Goal: Task Accomplishment & Management: Use online tool/utility

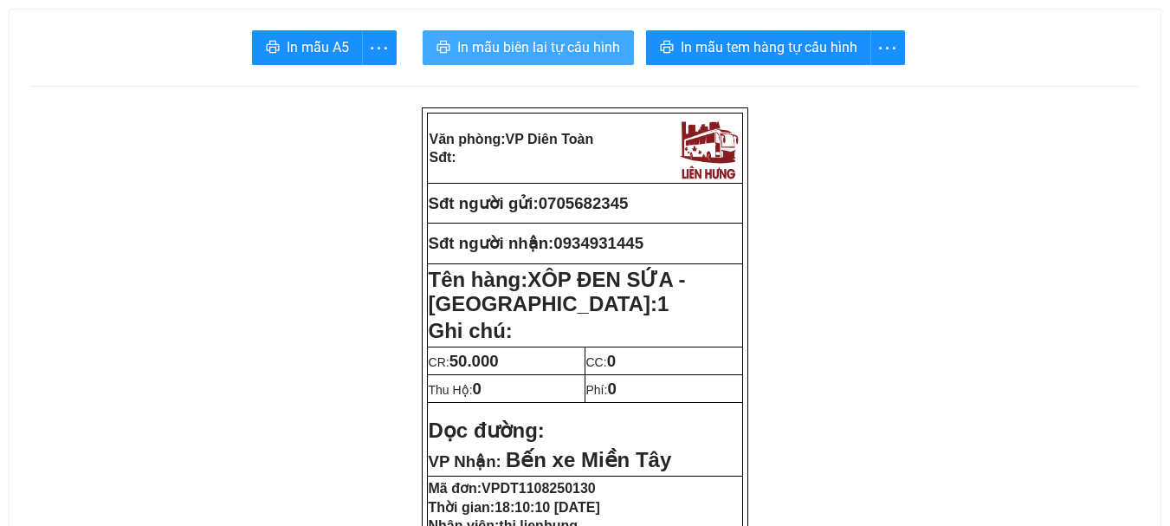
click at [576, 48] on span "In mẫu biên lai tự cấu hình" at bounding box center [538, 47] width 163 height 22
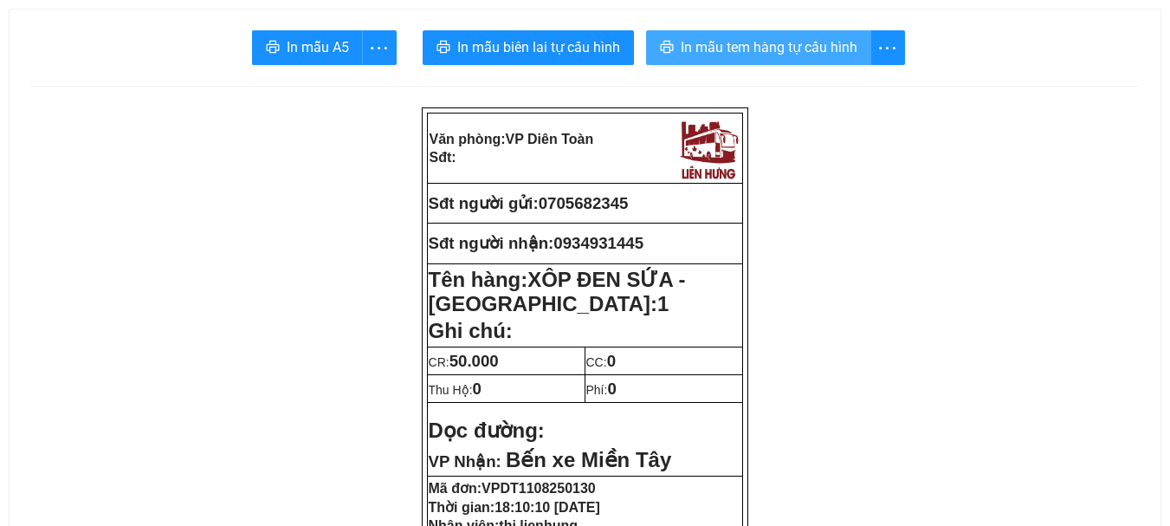
click at [728, 44] on span "In mẫu tem hàng tự cấu hình" at bounding box center [769, 47] width 177 height 22
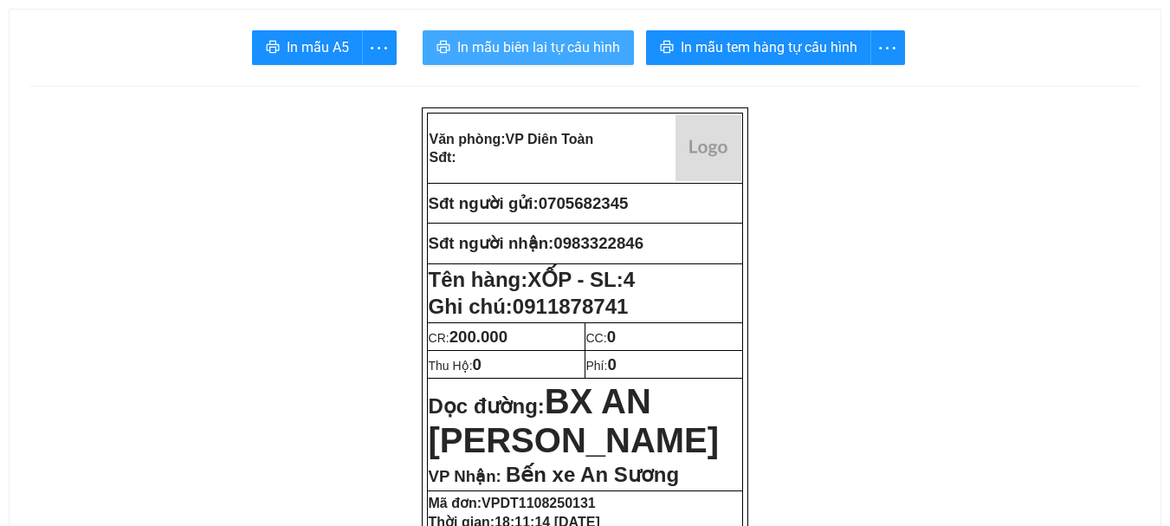
click at [546, 48] on span "In mẫu biên lai tự cấu hình" at bounding box center [538, 47] width 163 height 22
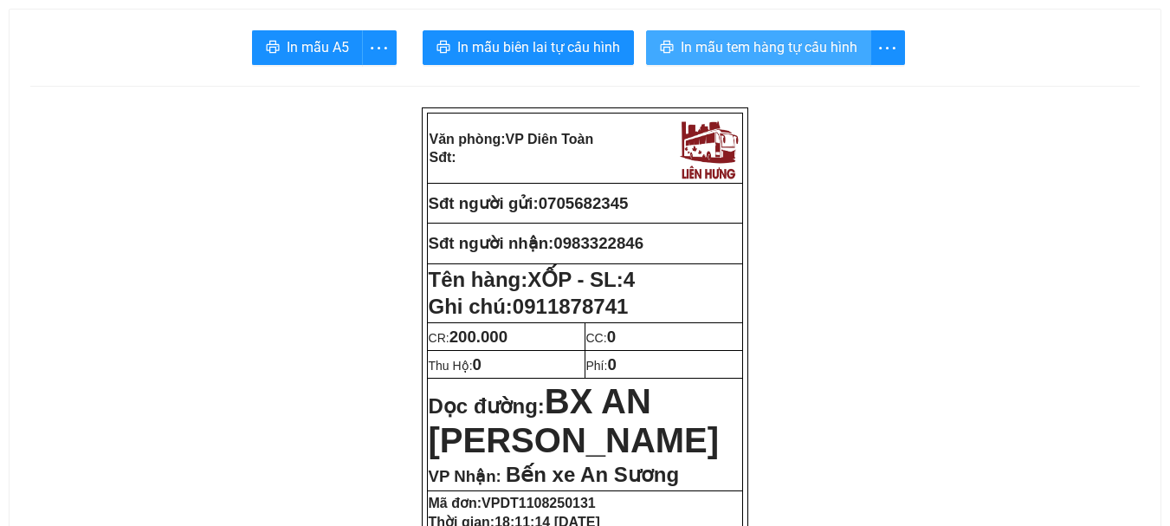
click at [724, 46] on span "In mẫu tem hàng tự cấu hình" at bounding box center [769, 47] width 177 height 22
